Goal: Information Seeking & Learning: Learn about a topic

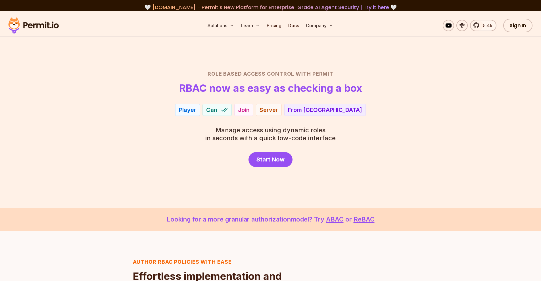
click at [416, 95] on div "Role Based Access Control with Permit RBAC now as easy as checking a box Player…" at bounding box center [270, 118] width 397 height 97
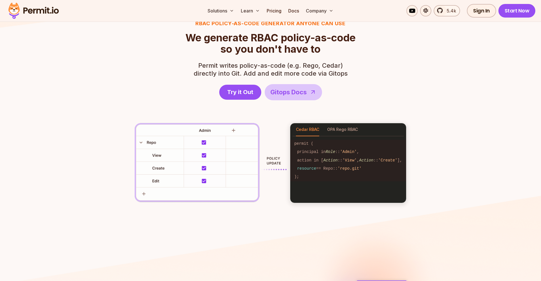
scroll to position [1080, 0]
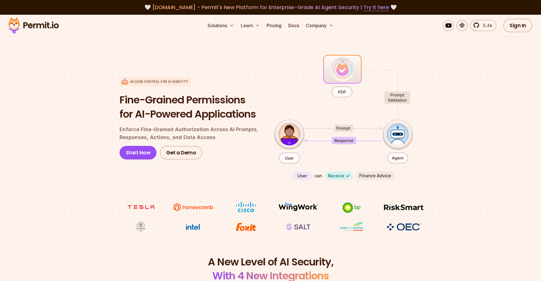
click at [466, 147] on section "Access control for AI Identity Fine-Grained Permissions for AI-Powered Applicat…" at bounding box center [270, 143] width 541 height 225
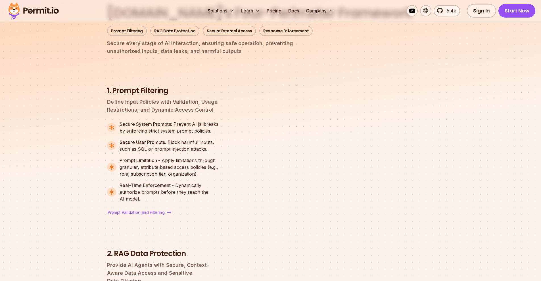
scroll to position [924, 0]
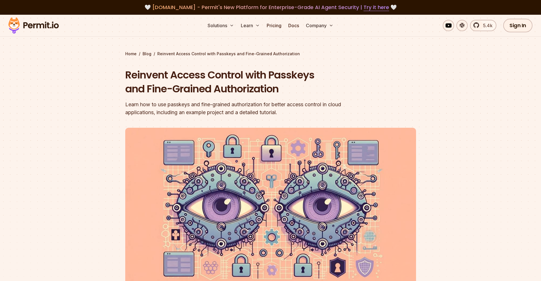
click at [167, 100] on div "Reinvent Access Control with Passkeys and Fine-Grained Authorization Learn how …" at bounding box center [234, 92] width 218 height 49
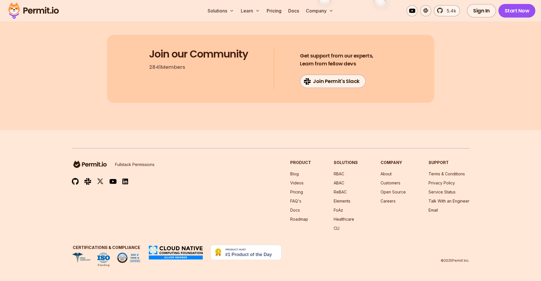
scroll to position [6277, 0]
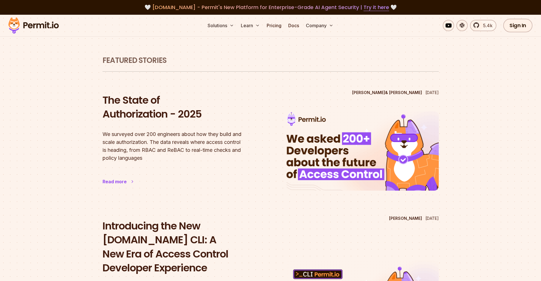
click at [146, 113] on h2 "The State of Authorization - 2025" at bounding box center [178, 107] width 152 height 28
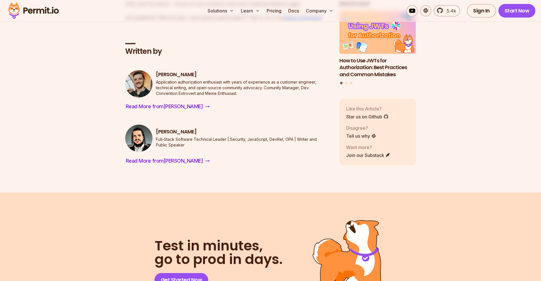
scroll to position [3559, 0]
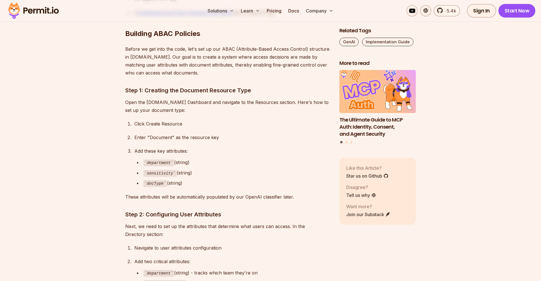
scroll to position [1233, 0]
